Goal: Task Accomplishment & Management: Manage account settings

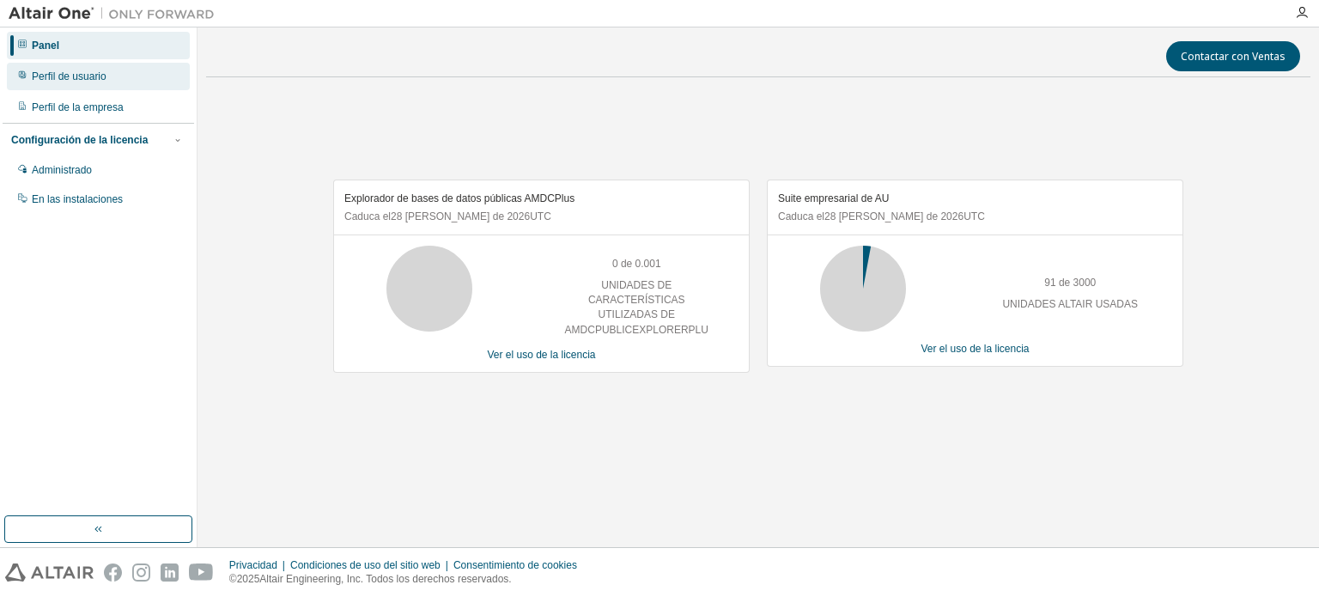
click at [79, 82] on font "Perfil de usuario" at bounding box center [69, 76] width 75 height 12
